Goal: Transaction & Acquisition: Book appointment/travel/reservation

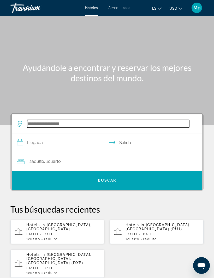
click at [46, 125] on input "Search widget" at bounding box center [108, 124] width 162 height 8
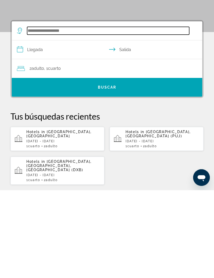
scroll to position [8, 0]
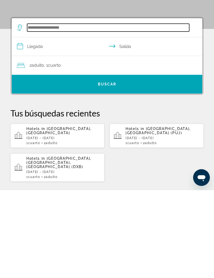
click at [38, 112] on input "Search widget" at bounding box center [108, 116] width 162 height 8
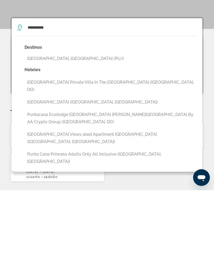
click at [78, 142] on button "[GEOGRAPHIC_DATA], [GEOGRAPHIC_DATA] (PUJ)" at bounding box center [111, 147] width 172 height 10
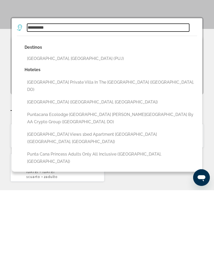
type input "**********"
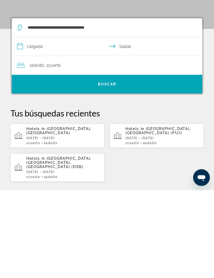
click at [34, 125] on input "**********" at bounding box center [108, 135] width 192 height 20
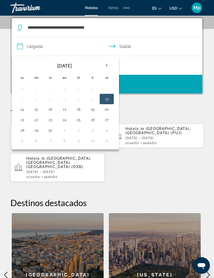
click at [105, 64] on th "Next month" at bounding box center [107, 65] width 14 height 11
click at [38, 109] on button "13" at bounding box center [36, 109] width 8 height 7
click at [96, 107] on button "17" at bounding box center [92, 109] width 8 height 7
type input "**********"
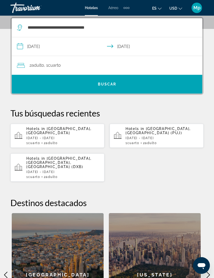
click at [134, 80] on span "Search widget" at bounding box center [107, 84] width 190 height 13
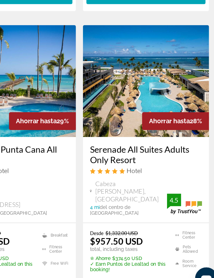
scroll to position [1085, 0]
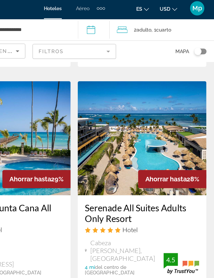
click at [138, 22] on icon "Travelers: 2 adults, 0 children" at bounding box center [142, 23] width 8 height 6
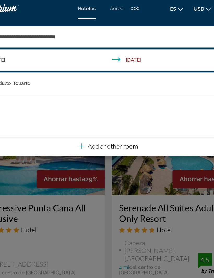
click at [135, 149] on div "Main content" at bounding box center [107, 139] width 214 height 278
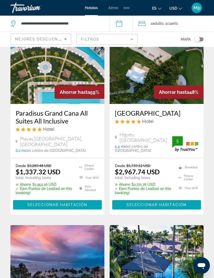
scroll to position [0, 0]
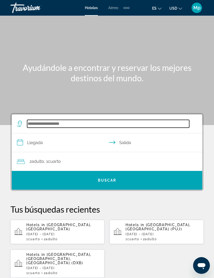
click at [38, 121] on input "Search widget" at bounding box center [108, 124] width 162 height 8
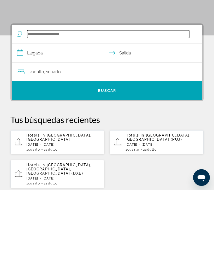
scroll to position [8, 0]
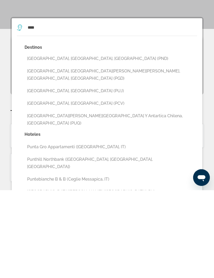
click at [87, 154] on button "[GEOGRAPHIC_DATA], [GEOGRAPHIC_DATA][PERSON_NAME][PERSON_NAME], [GEOGRAPHIC_DAT…" at bounding box center [111, 162] width 172 height 17
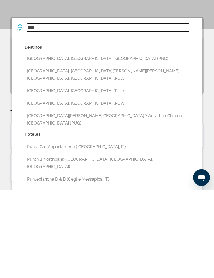
type input "**********"
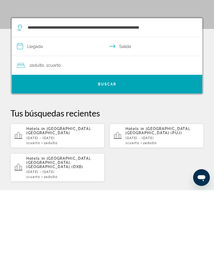
click at [42, 125] on input "**********" at bounding box center [108, 135] width 192 height 20
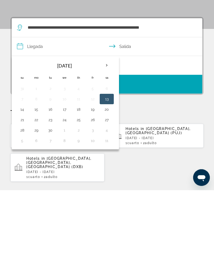
scroll to position [96, 0]
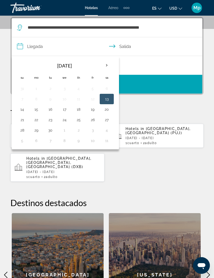
click at [106, 119] on button "27" at bounding box center [106, 119] width 8 height 7
click at [37, 130] on button "29" at bounding box center [36, 130] width 8 height 7
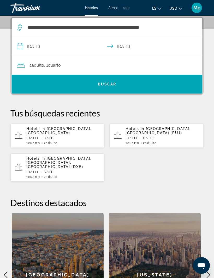
type input "**********"
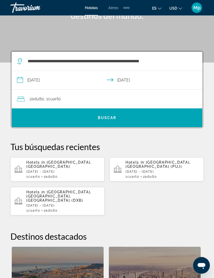
scroll to position [62, 0]
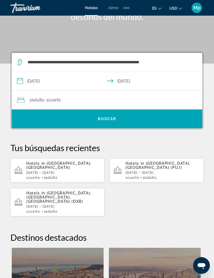
click at [97, 119] on span "Search widget" at bounding box center [107, 119] width 190 height 13
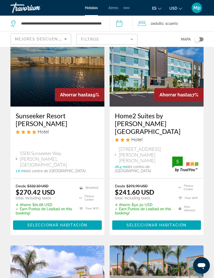
scroll to position [500, 0]
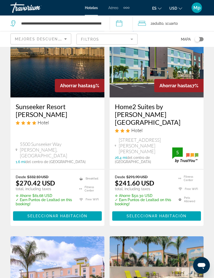
click at [60, 175] on div "Desde $332.10 USD $270.42 USD total, including taxes" at bounding box center [44, 183] width 57 height 16
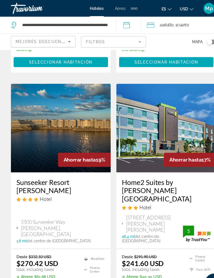
scroll to position [435, 0]
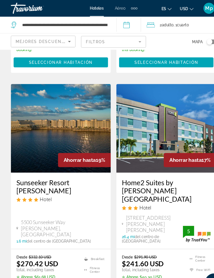
click at [88, 275] on span "Main content" at bounding box center [57, 281] width 89 height 13
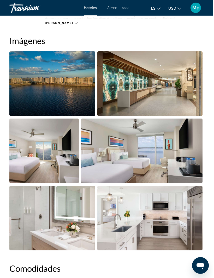
scroll to position [344, 0]
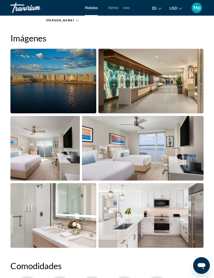
click at [74, 80] on img "Open full-screen image slider" at bounding box center [53, 81] width 86 height 65
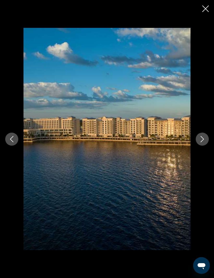
click at [206, 146] on button "Next image" at bounding box center [202, 139] width 13 height 13
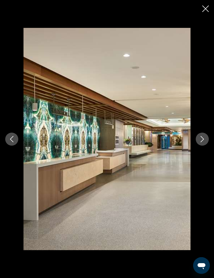
click at [203, 142] on icon "Next image" at bounding box center [202, 139] width 6 height 6
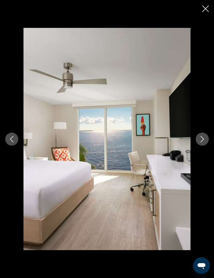
click at [203, 142] on icon "Next image" at bounding box center [201, 139] width 3 height 6
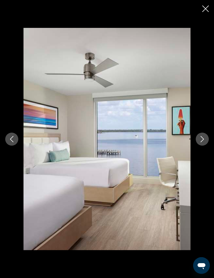
click at [203, 142] on icon "Next image" at bounding box center [202, 139] width 6 height 6
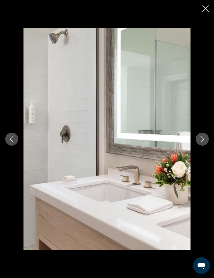
click at [201, 146] on button "Next image" at bounding box center [202, 139] width 13 height 13
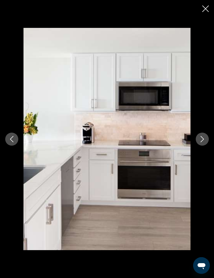
click at [202, 142] on icon "Next image" at bounding box center [202, 139] width 6 height 6
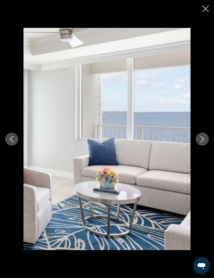
click at [202, 142] on icon "Next image" at bounding box center [202, 139] width 6 height 6
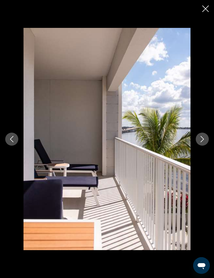
click at [206, 146] on button "Next image" at bounding box center [202, 139] width 13 height 13
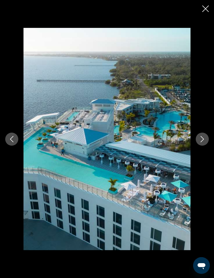
click at [201, 142] on icon "Next image" at bounding box center [202, 139] width 6 height 6
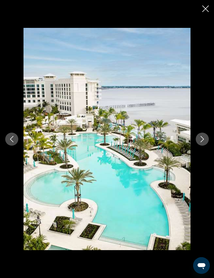
click at [204, 142] on icon "Next image" at bounding box center [202, 139] width 6 height 6
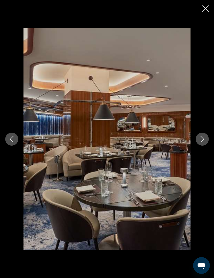
click at [201, 142] on icon "Next image" at bounding box center [202, 139] width 6 height 6
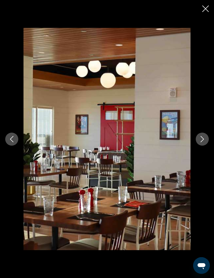
click at [203, 142] on icon "Next image" at bounding box center [202, 139] width 6 height 6
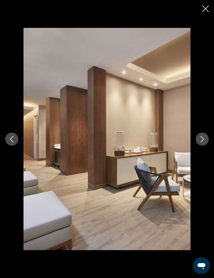
click at [205, 142] on icon "Next image" at bounding box center [202, 139] width 6 height 6
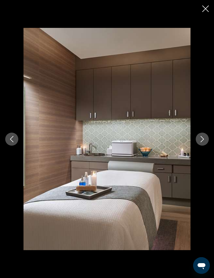
click at [199, 142] on icon "Next image" at bounding box center [202, 139] width 6 height 6
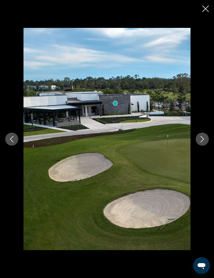
click at [200, 142] on icon "Next image" at bounding box center [202, 139] width 6 height 6
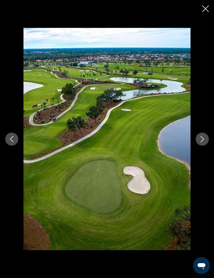
click at [199, 142] on icon "Next image" at bounding box center [202, 139] width 6 height 6
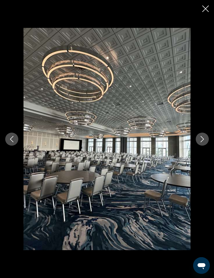
click at [200, 142] on icon "Next image" at bounding box center [202, 139] width 6 height 6
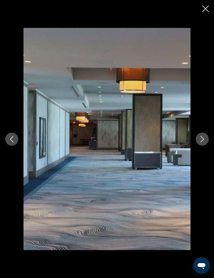
click at [200, 142] on icon "Next image" at bounding box center [202, 139] width 6 height 6
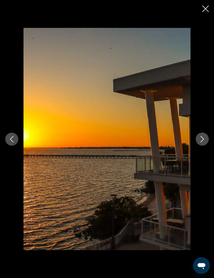
click at [199, 142] on icon "Next image" at bounding box center [202, 139] width 6 height 6
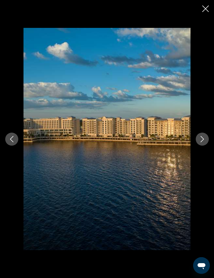
click at [201, 142] on icon "Next image" at bounding box center [202, 139] width 6 height 6
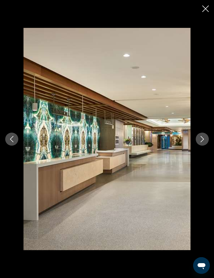
click at [202, 144] on button "Next image" at bounding box center [202, 139] width 13 height 13
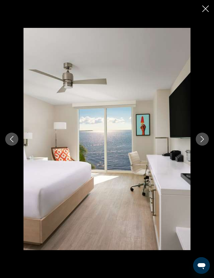
click at [202, 142] on icon "Next image" at bounding box center [202, 139] width 6 height 6
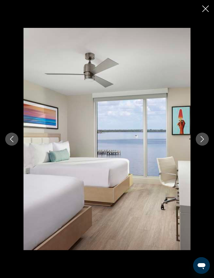
click at [199, 142] on icon "Next image" at bounding box center [202, 139] width 6 height 6
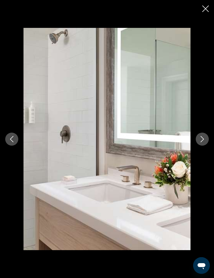
click at [211, 7] on div "prev next" at bounding box center [107, 139] width 214 height 278
click at [207, 3] on div "prev next" at bounding box center [107, 139] width 214 height 278
click at [207, 7] on icon "Close slideshow" at bounding box center [205, 8] width 7 height 7
